Goal: Information Seeking & Learning: Learn about a topic

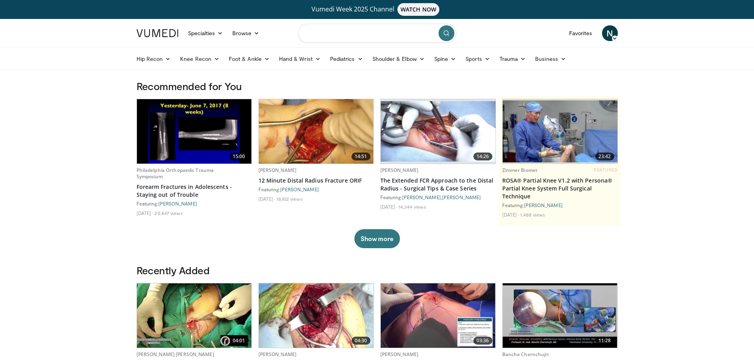
click at [362, 35] on input "Search topics, interventions" at bounding box center [377, 33] width 158 height 19
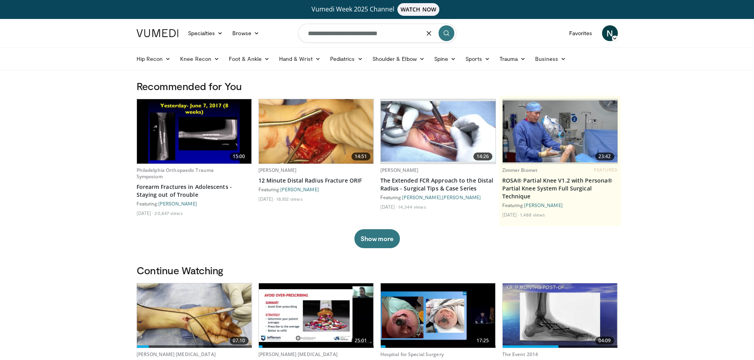
type input "**********"
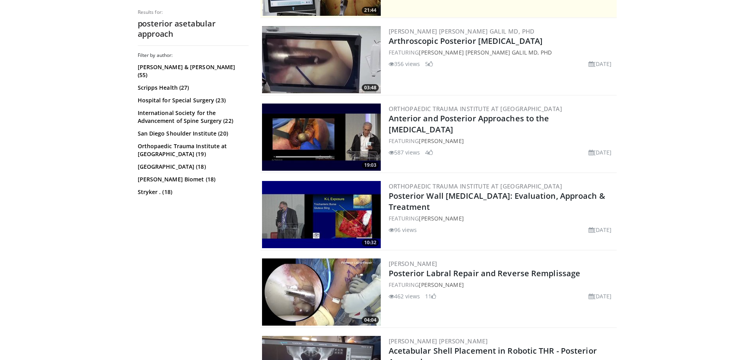
scroll to position [277, 0]
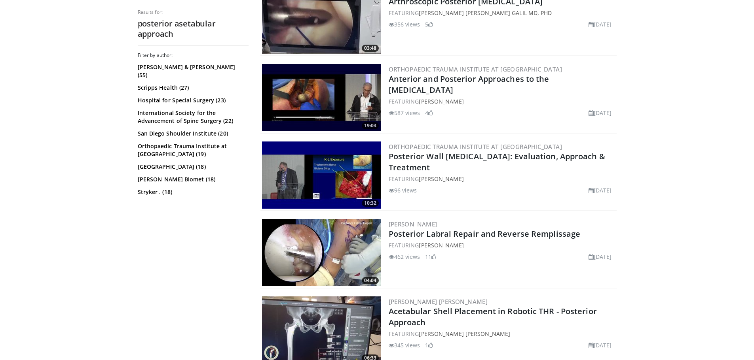
click at [331, 165] on img at bounding box center [321, 175] width 119 height 67
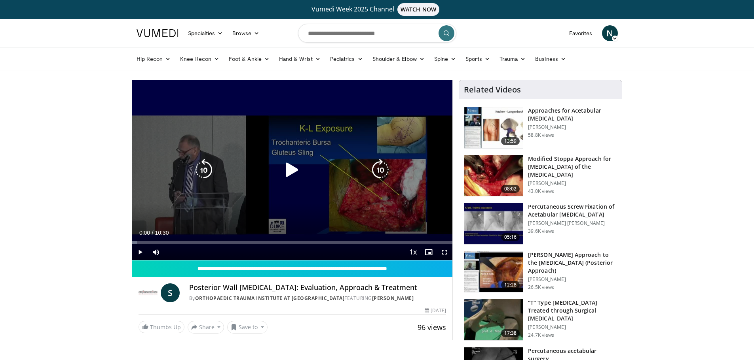
click at [295, 171] on icon "Video Player" at bounding box center [292, 170] width 22 height 22
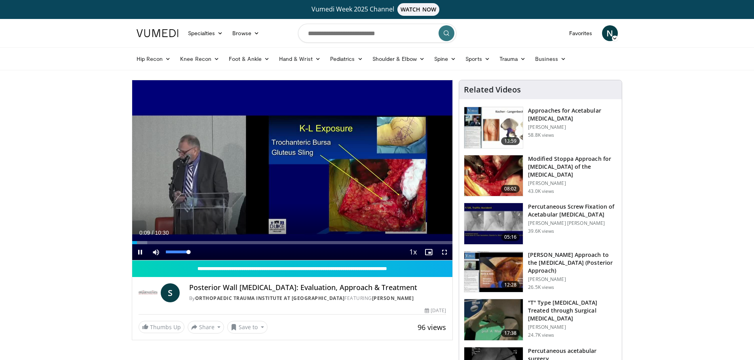
drag, startPoint x: 189, startPoint y: 252, endPoint x: 205, endPoint y: 252, distance: 16.2
click at [205, 252] on div "Current Time 0:09 / Duration 10:30 Pause Skip Backward Skip Forward Mute 100% L…" at bounding box center [292, 253] width 320 height 16
click at [444, 254] on span "Video Player" at bounding box center [444, 253] width 16 height 16
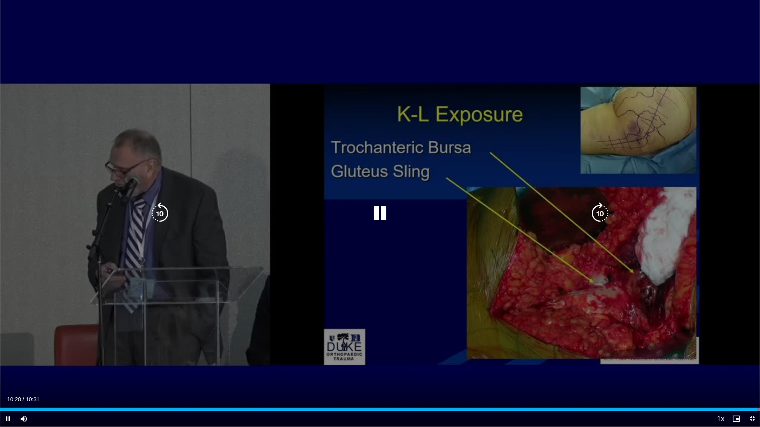
click at [235, 135] on div "10 seconds Tap to unmute" at bounding box center [380, 213] width 760 height 427
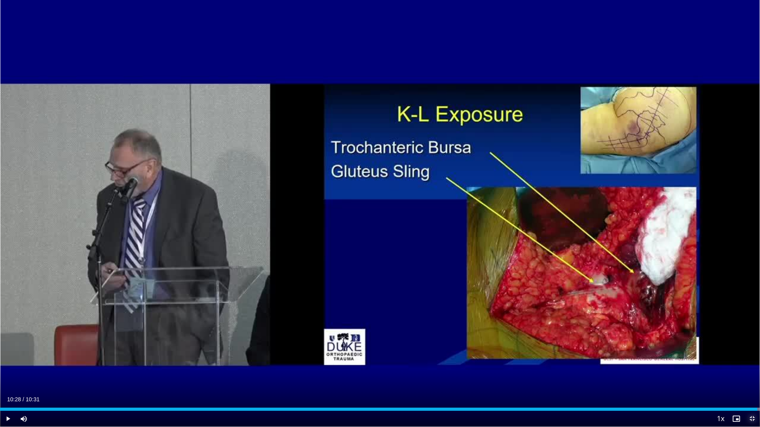
click at [753, 360] on span "Video Player" at bounding box center [752, 419] width 16 height 16
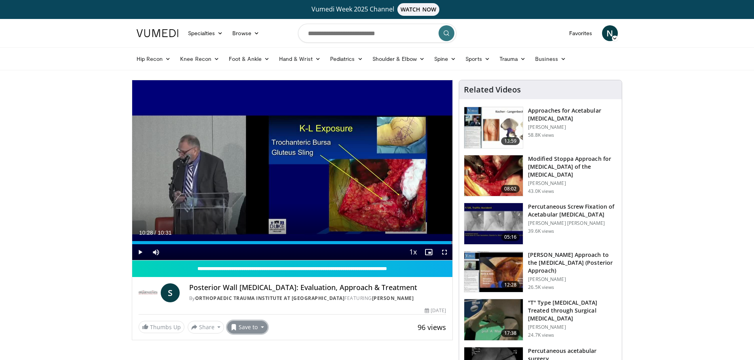
click at [246, 329] on button "Save to" at bounding box center [247, 327] width 40 height 13
click at [260, 308] on em "New Playlist" at bounding box center [253, 311] width 33 height 9
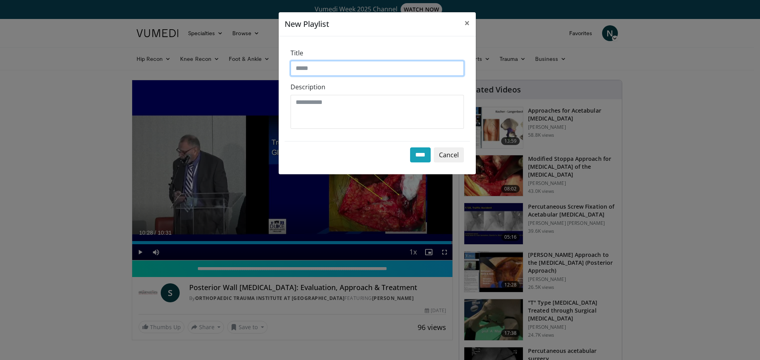
click at [317, 70] on input "Title" at bounding box center [376, 68] width 173 height 15
type input "*"
type input "********"
click at [415, 153] on input "****" at bounding box center [420, 155] width 21 height 15
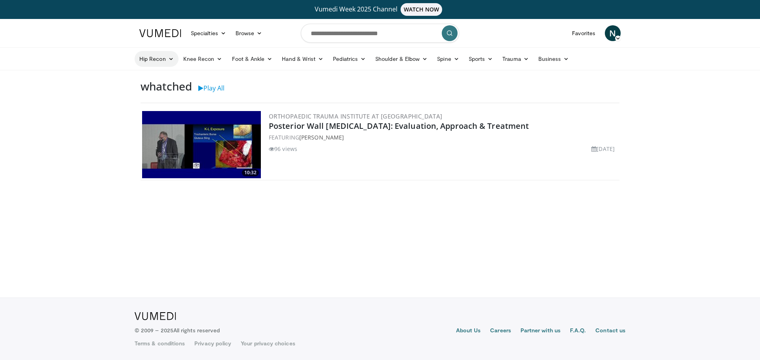
click at [169, 62] on link "Hip Recon" at bounding box center [157, 59] width 44 height 16
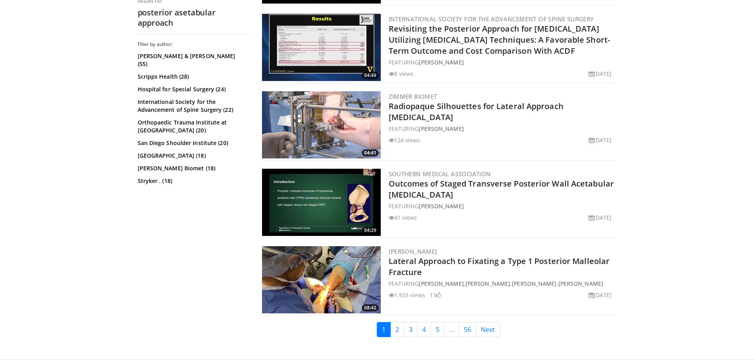
scroll to position [1820, 0]
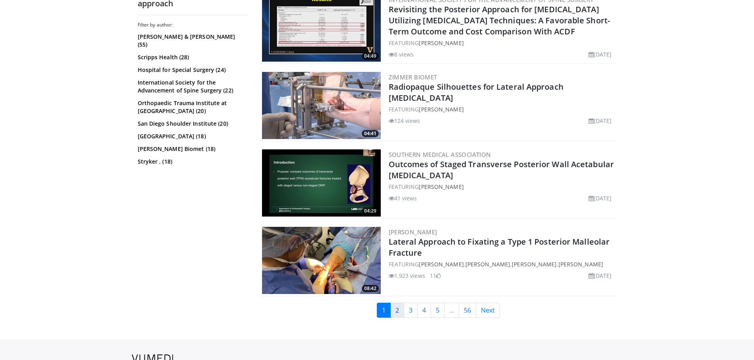
click at [394, 318] on link "2" at bounding box center [397, 310] width 14 height 15
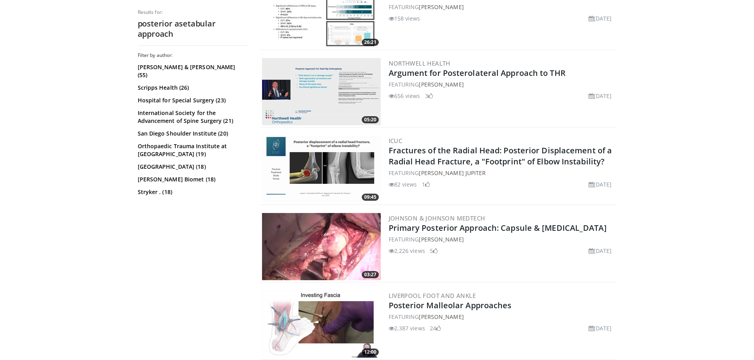
scroll to position [752, 0]
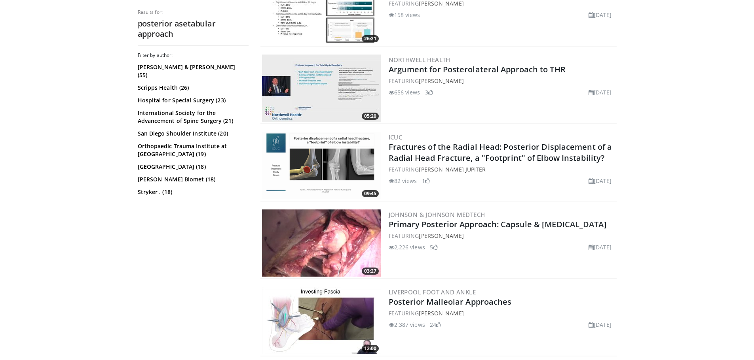
click at [347, 252] on img at bounding box center [321, 243] width 119 height 67
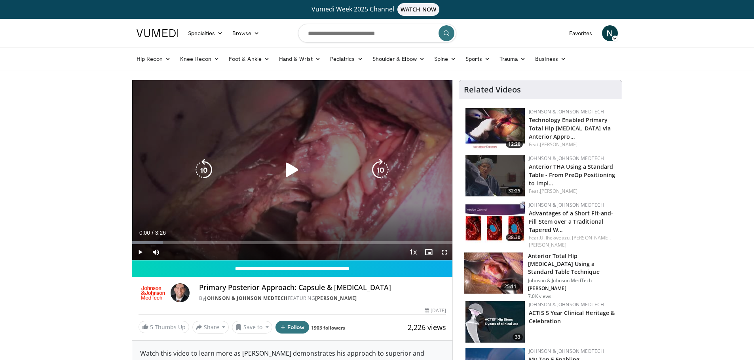
click at [273, 173] on div "Video Player" at bounding box center [292, 170] width 192 height 16
click at [288, 169] on icon "Video Player" at bounding box center [292, 170] width 22 height 22
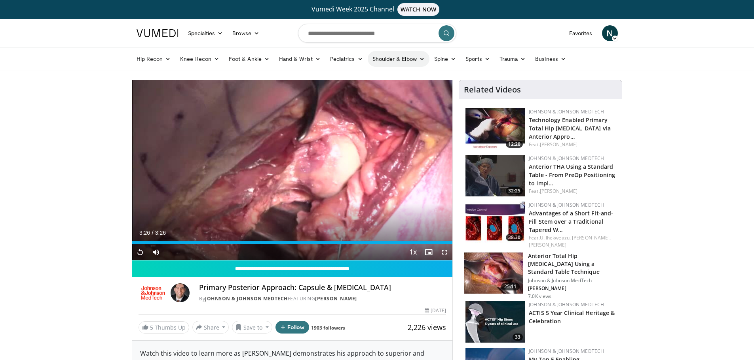
click at [410, 57] on link "Shoulder & Elbow" at bounding box center [399, 59] width 62 height 16
click at [381, 88] on link "Shoulder" at bounding box center [382, 90] width 94 height 13
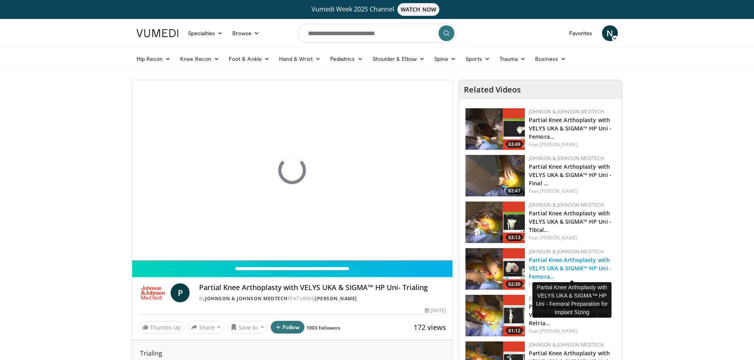
click at [552, 262] on link "Partial Knee Arthoplasty with VELYS UKA & SIGMA™ HP Uni - Femora…" at bounding box center [570, 268] width 83 height 24
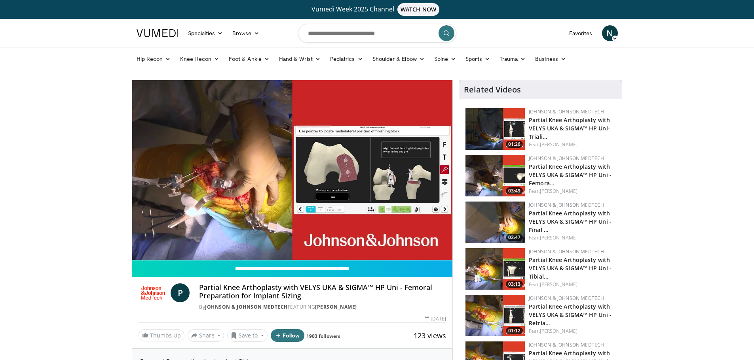
click at [176, 289] on span "P" at bounding box center [180, 293] width 19 height 19
click at [181, 296] on span "P" at bounding box center [180, 293] width 19 height 19
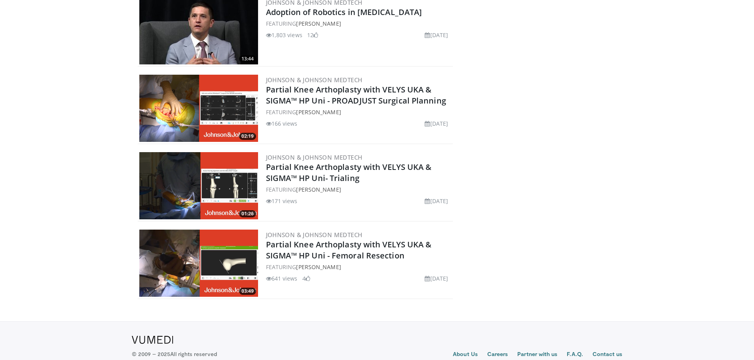
scroll to position [927, 0]
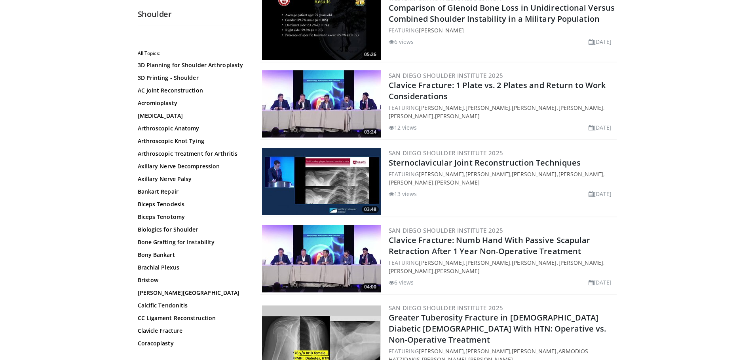
scroll to position [831, 0]
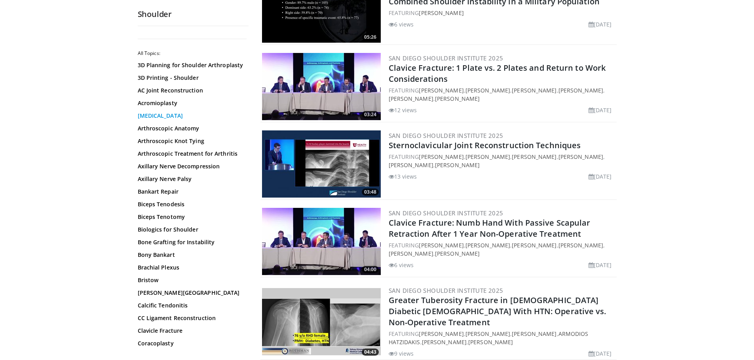
click at [171, 116] on link "[MEDICAL_DATA]" at bounding box center [191, 116] width 107 height 8
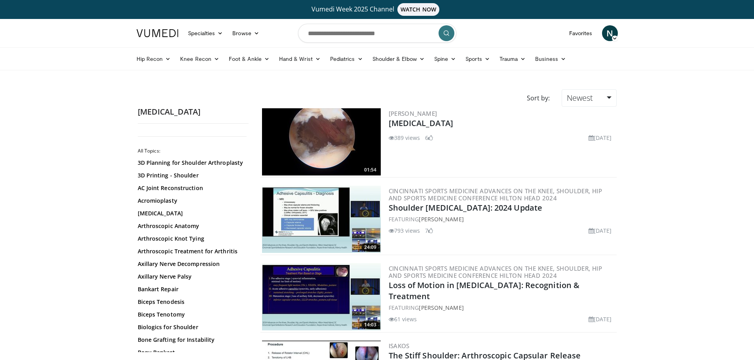
click at [322, 210] on img at bounding box center [321, 219] width 119 height 67
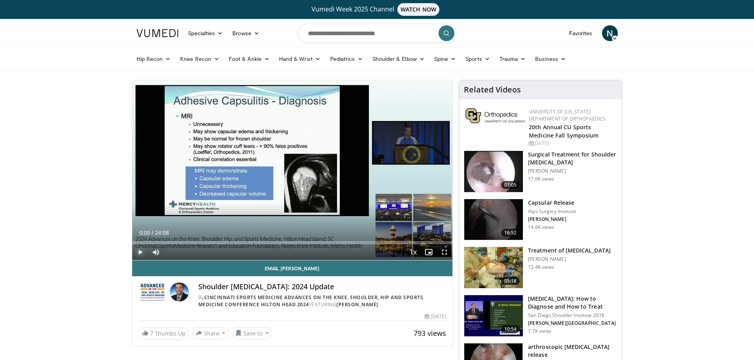
click at [140, 250] on span "Video Player" at bounding box center [140, 253] width 16 height 16
click at [444, 253] on span "Video Player" at bounding box center [444, 253] width 16 height 16
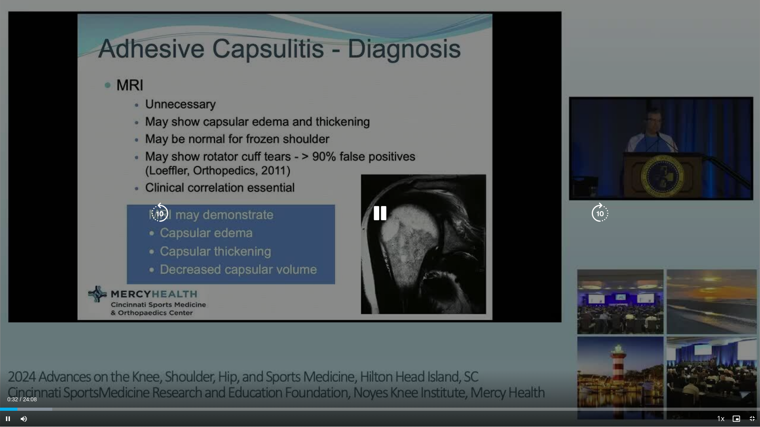
click at [249, 135] on div "10 seconds Tap to unmute" at bounding box center [380, 213] width 760 height 427
click at [386, 216] on icon "Video Player" at bounding box center [380, 214] width 22 height 22
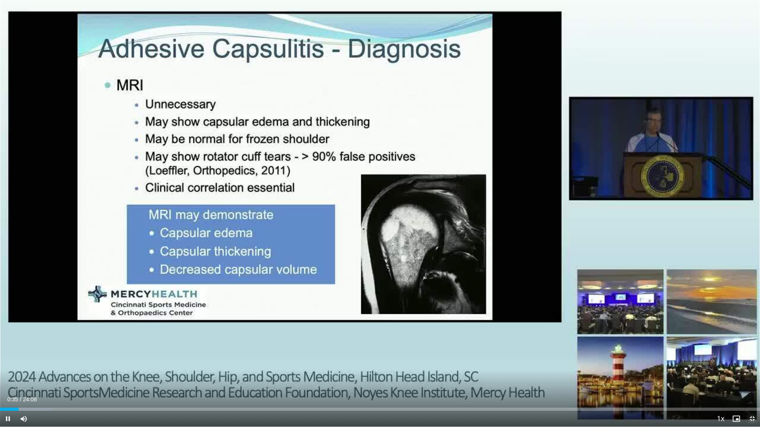
click at [753, 360] on span "Video Player" at bounding box center [752, 419] width 16 height 16
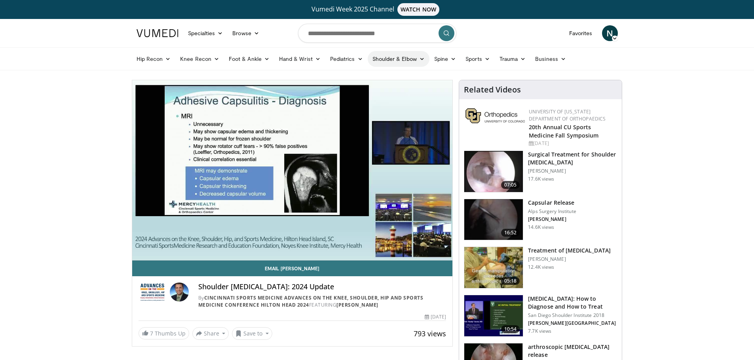
click at [413, 57] on link "Shoulder & Elbow" at bounding box center [399, 59] width 62 height 16
click at [393, 86] on link "Shoulder" at bounding box center [382, 90] width 94 height 13
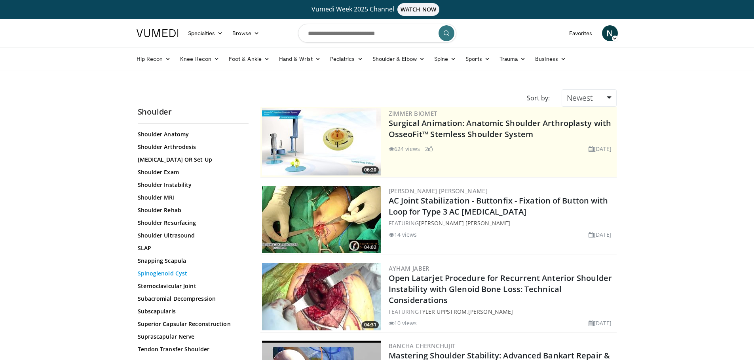
scroll to position [770, 0]
click at [174, 174] on link "Shoulder Exam" at bounding box center [191, 173] width 107 height 8
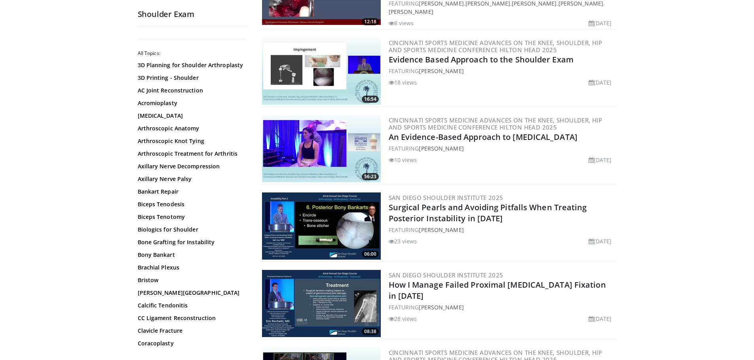
scroll to position [237, 0]
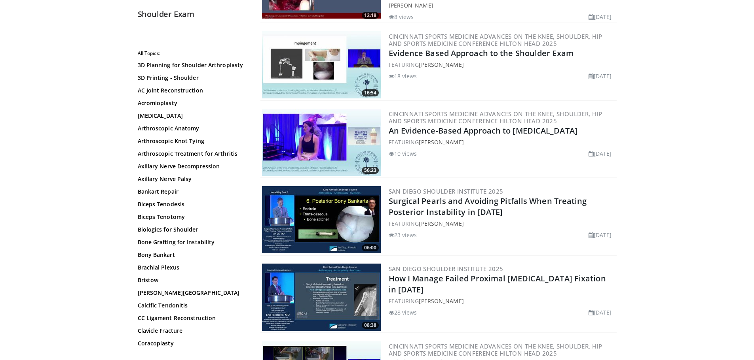
click at [342, 136] on img at bounding box center [321, 142] width 119 height 67
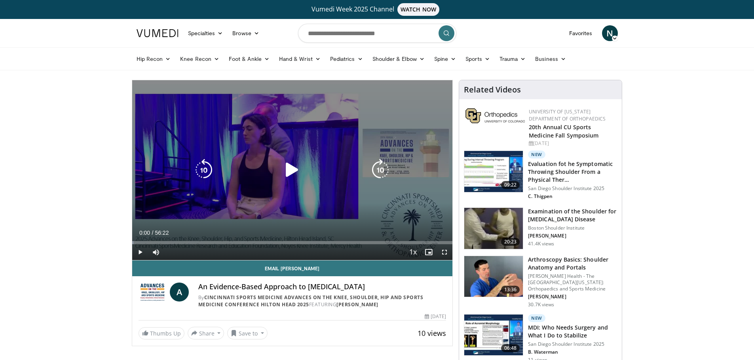
click at [291, 173] on icon "Video Player" at bounding box center [292, 170] width 22 height 22
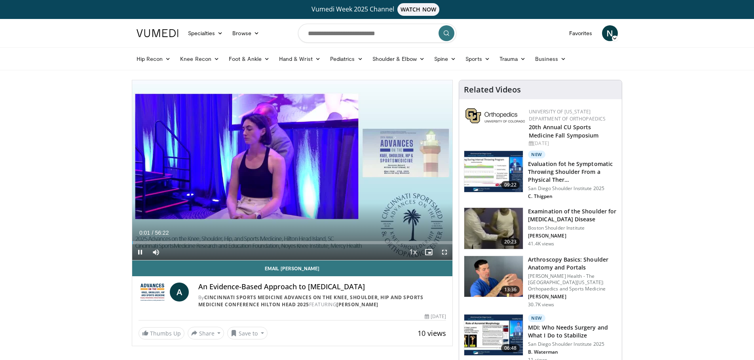
click at [444, 250] on span "Video Player" at bounding box center [444, 253] width 16 height 16
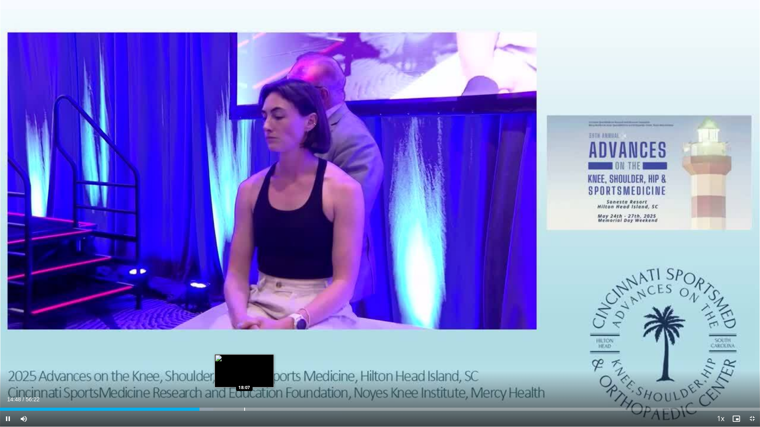
click at [244, 360] on div "Loaded : 28.08% 14:48 18:07" at bounding box center [380, 408] width 760 height 8
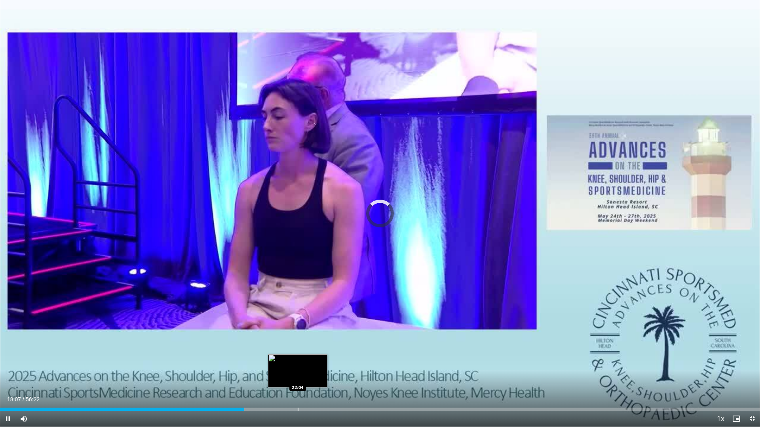
click at [298, 360] on div "Progress Bar" at bounding box center [298, 409] width 1 height 3
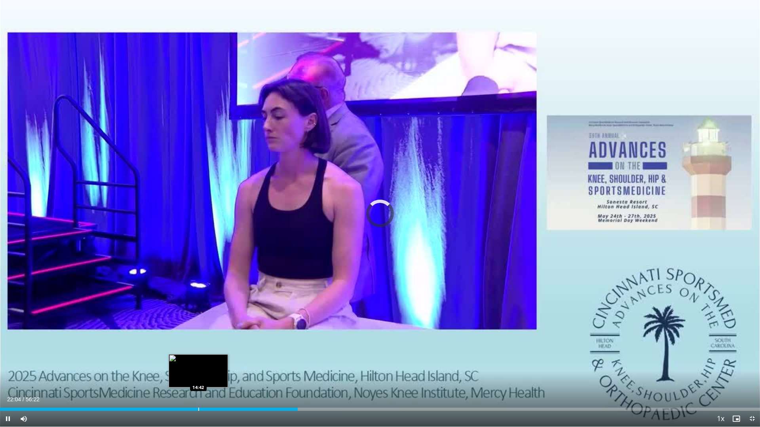
click at [198, 360] on div "Loaded : 0.00% 22:04 14:42" at bounding box center [380, 408] width 760 height 8
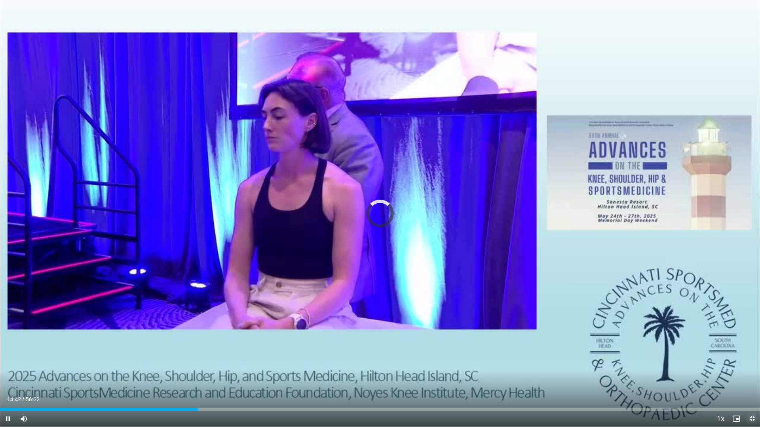
click at [747, 360] on span "Video Player" at bounding box center [752, 419] width 16 height 16
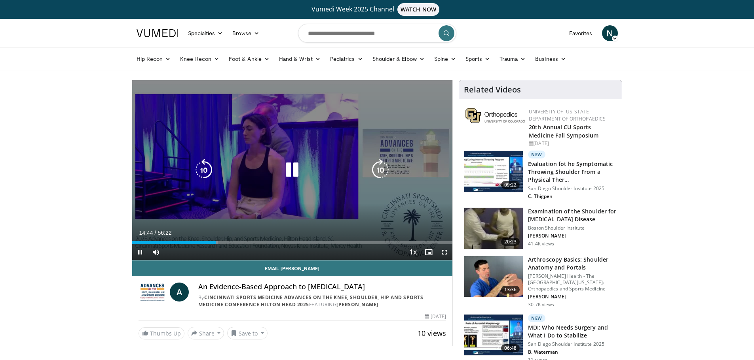
click at [291, 173] on icon "Video Player" at bounding box center [292, 170] width 22 height 22
